Goal: Task Accomplishment & Management: Manage account settings

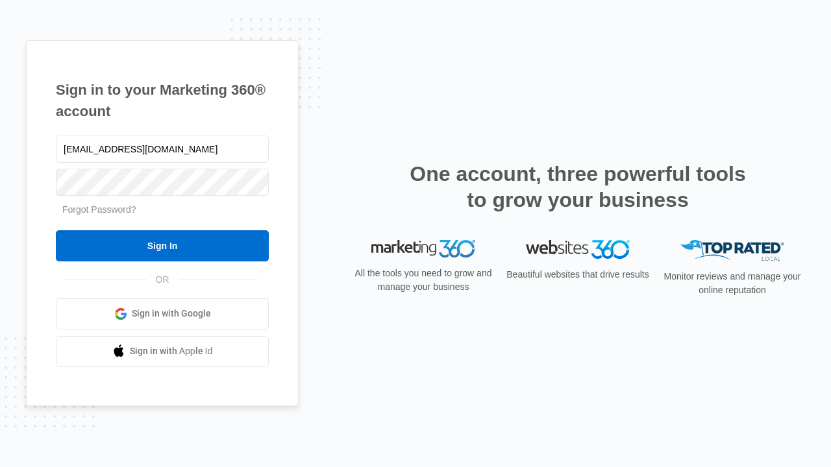
type input "[EMAIL_ADDRESS][DOMAIN_NAME]"
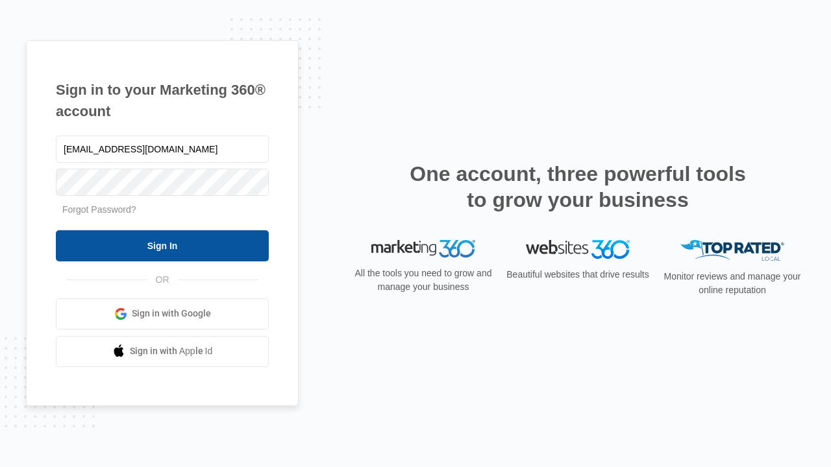
click at [162, 245] on input "Sign In" at bounding box center [162, 245] width 213 height 31
